Goal: Transaction & Acquisition: Purchase product/service

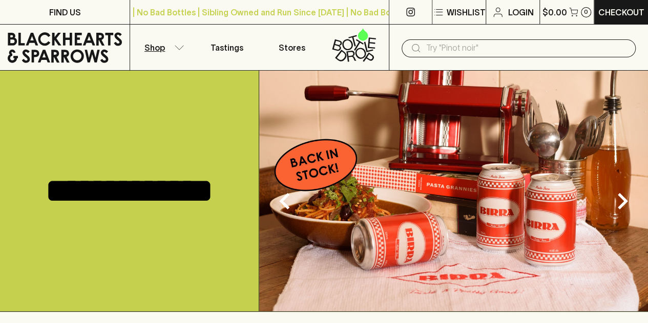
click at [163, 45] on p "Shop" at bounding box center [154, 47] width 20 height 12
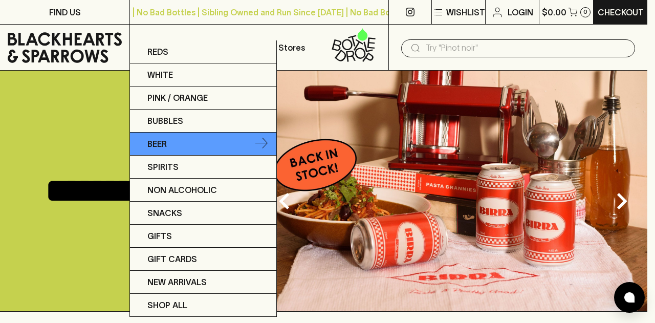
click at [183, 149] on link "Beer" at bounding box center [203, 144] width 146 height 23
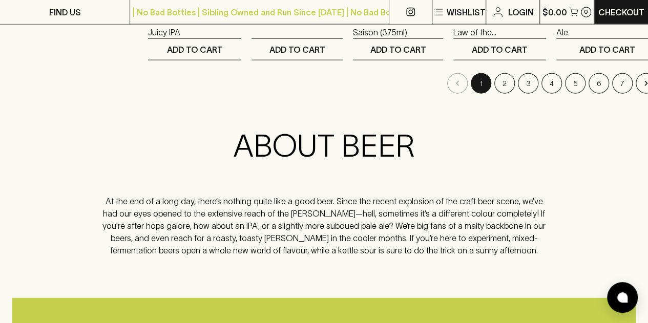
scroll to position [1205, 0]
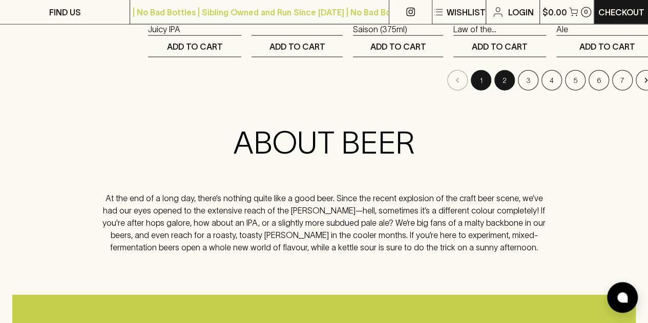
click at [494, 85] on button "2" at bounding box center [504, 80] width 20 height 20
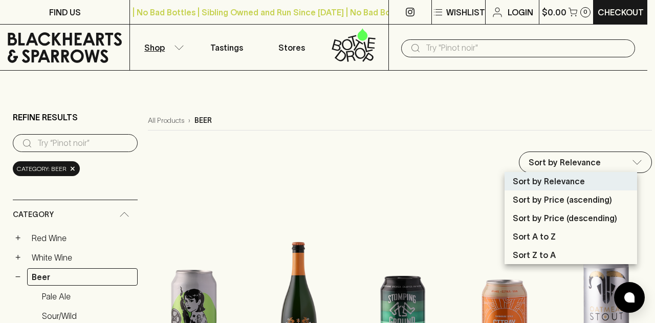
click at [559, 217] on p "Sort by Price (descending)" at bounding box center [565, 218] width 104 height 12
type input "price:desc"
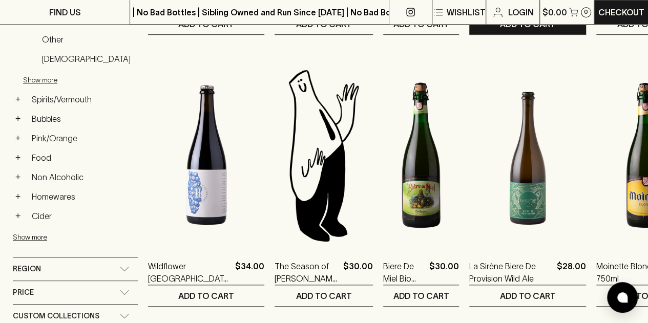
scroll to position [450, 0]
